Goal: Task Accomplishment & Management: Manage account settings

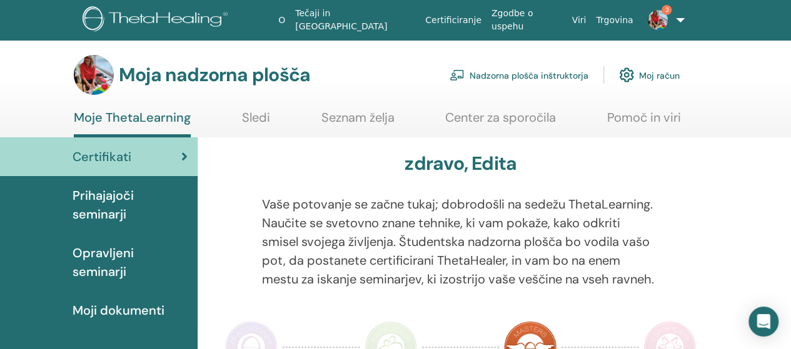
click at [506, 73] on font "Nadzorna plošča inštruktorja" at bounding box center [528, 75] width 119 height 11
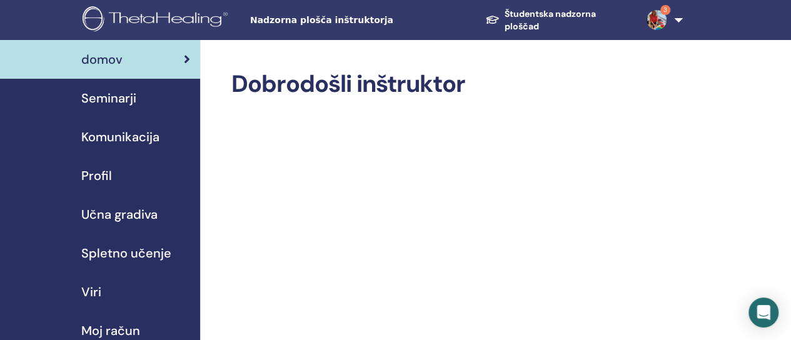
click at [121, 98] on font "Seminarji" at bounding box center [108, 98] width 55 height 16
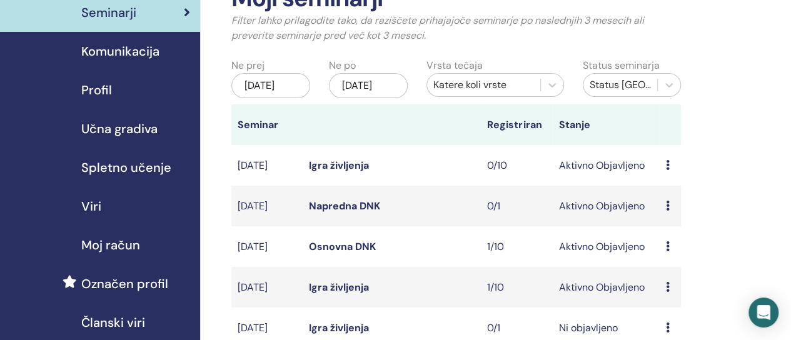
scroll to position [125, 0]
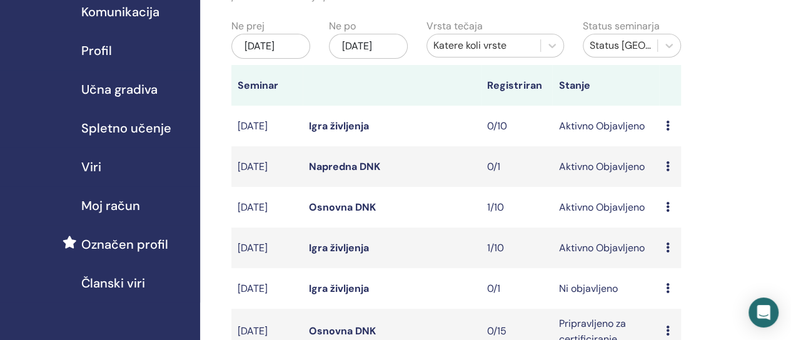
click at [313, 214] on font "Osnovna DNK" at bounding box center [342, 207] width 67 height 13
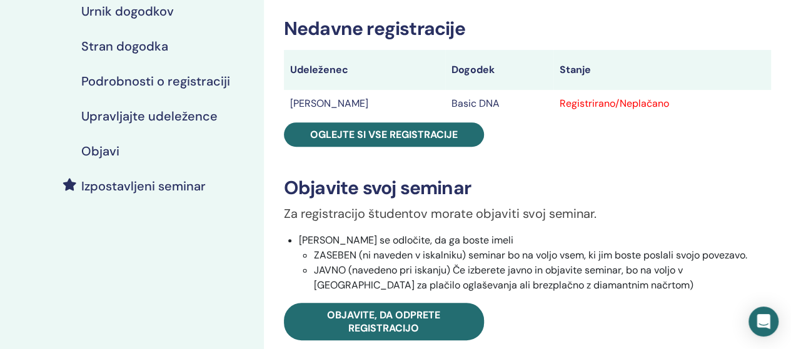
scroll to position [125, 0]
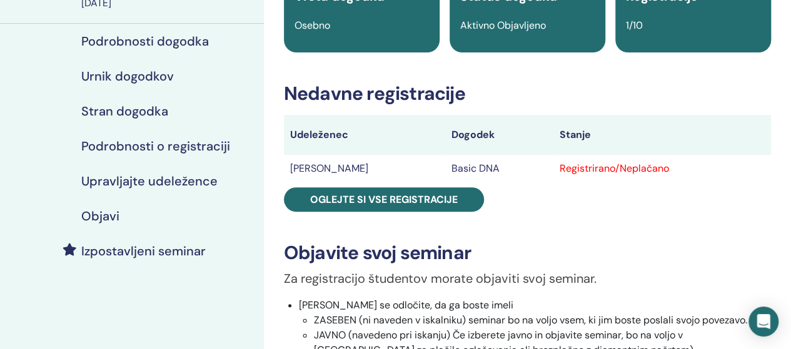
click at [129, 183] on h4 "Upravljajte udeležence" at bounding box center [149, 181] width 136 height 15
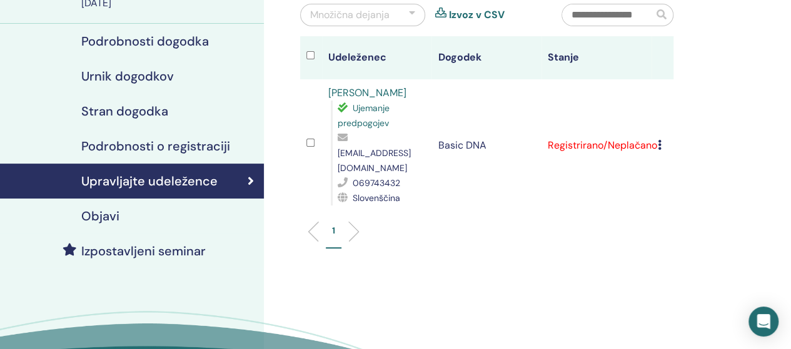
click at [662, 138] on div "Prekliči registracijo Ne izvajajte samodejnega potrjevanja Označi kot plačano O…" at bounding box center [662, 145] width 9 height 15
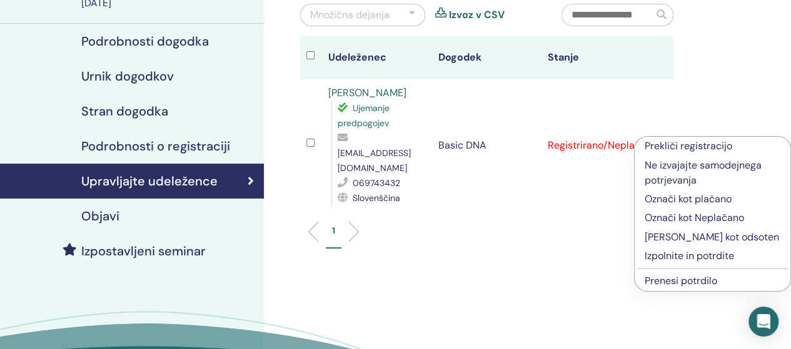
click at [688, 256] on p "Izpolnite in potrdite" at bounding box center [713, 256] width 136 height 15
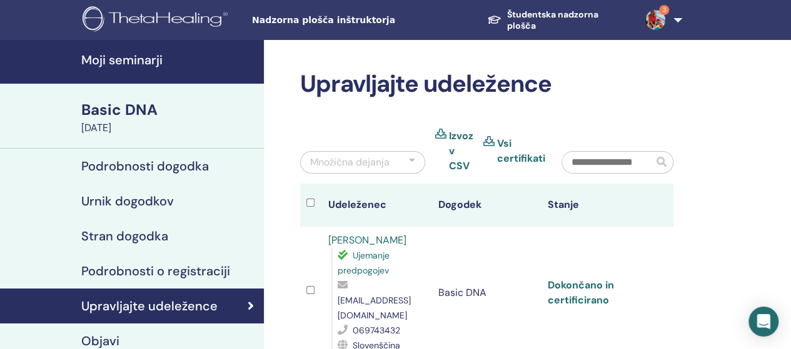
click at [579, 279] on link "Dokončano in certificirano" at bounding box center [581, 293] width 66 height 28
click at [576, 279] on link "Dokončano in certificirano" at bounding box center [581, 293] width 66 height 28
click at [126, 63] on h4 "Moji seminarji" at bounding box center [168, 60] width 175 height 15
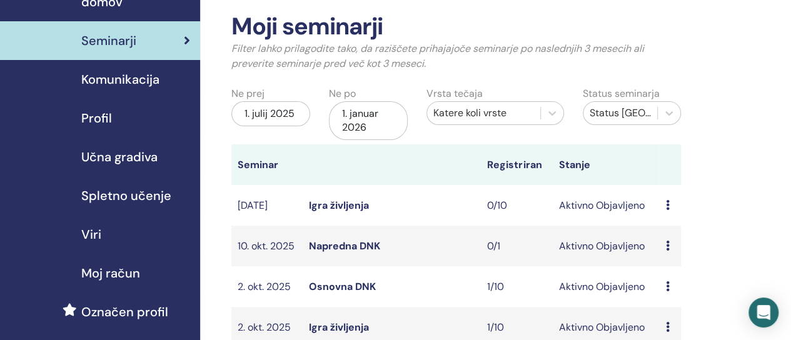
scroll to position [125, 0]
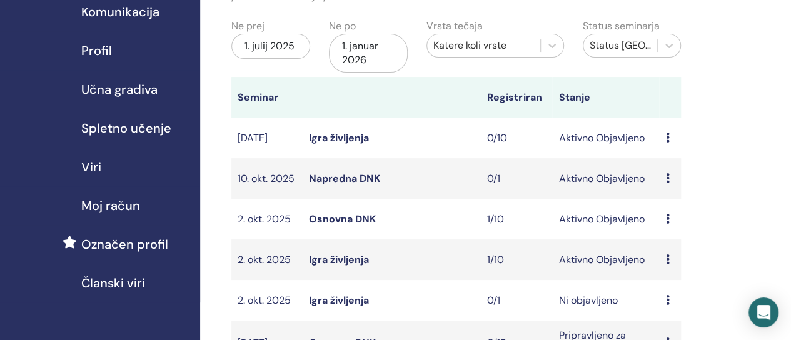
click at [346, 266] on font "Igra življenja" at bounding box center [339, 259] width 60 height 13
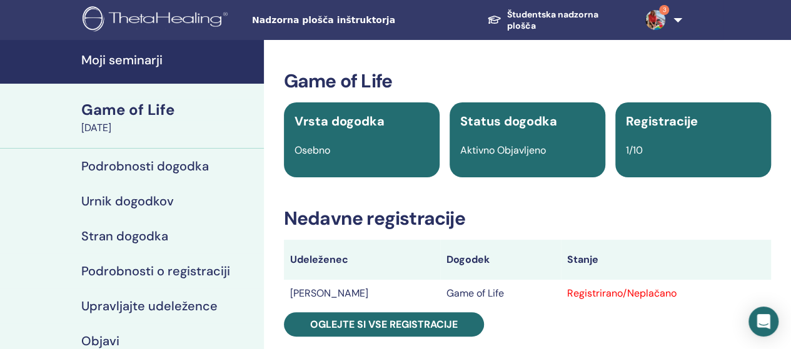
click at [185, 307] on h4 "Upravljajte udeležence" at bounding box center [149, 306] width 136 height 15
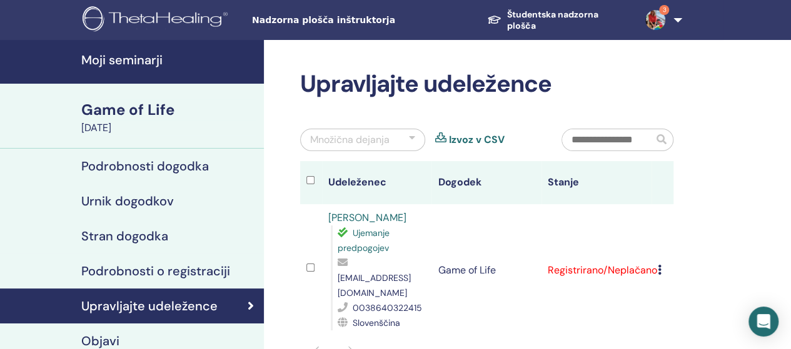
click at [658, 265] on icon at bounding box center [660, 270] width 4 height 10
click at [616, 262] on td "Registrirano/Neplačano" at bounding box center [596, 270] width 110 height 133
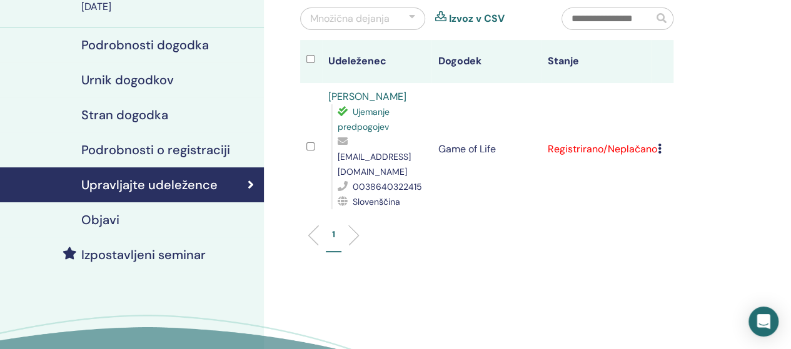
scroll to position [125, 0]
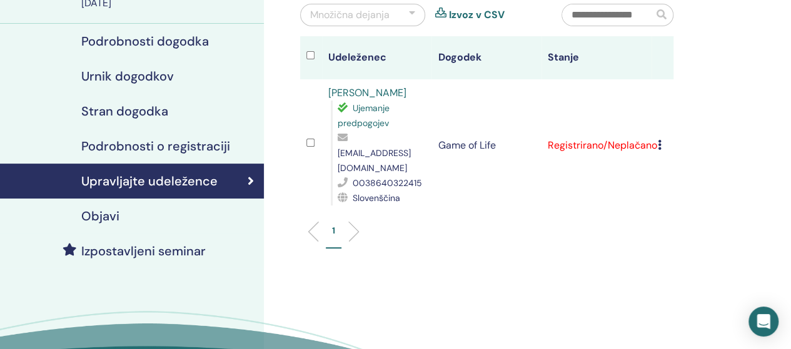
click at [656, 139] on td "Prekliči registracijo Ne izvajajte samodejnega potrjevanja Označi kot plačano O…" at bounding box center [662, 145] width 22 height 133
click at [659, 140] on icon at bounding box center [660, 145] width 4 height 10
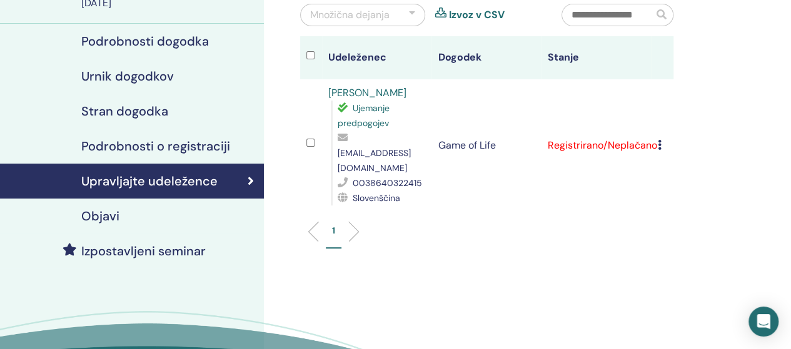
click at [659, 140] on icon at bounding box center [660, 145] width 4 height 10
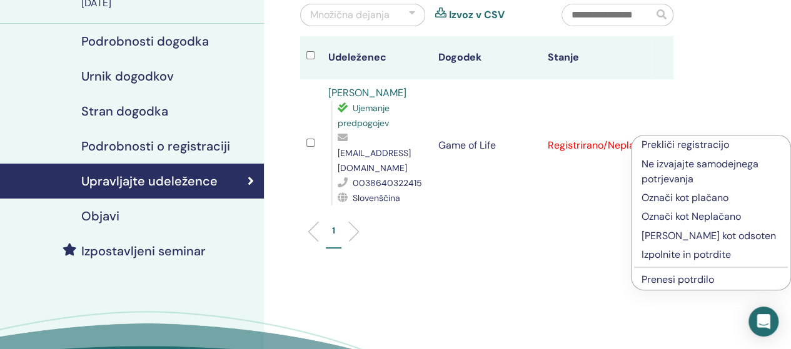
click at [678, 252] on p "Izpolnite in potrdite" at bounding box center [710, 255] width 139 height 15
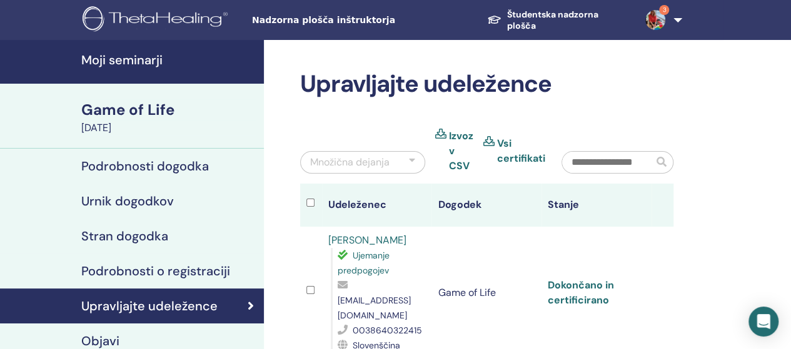
click at [581, 289] on link "Dokončano in certificirano" at bounding box center [581, 293] width 66 height 28
